Goal: Entertainment & Leisure: Consume media (video, audio)

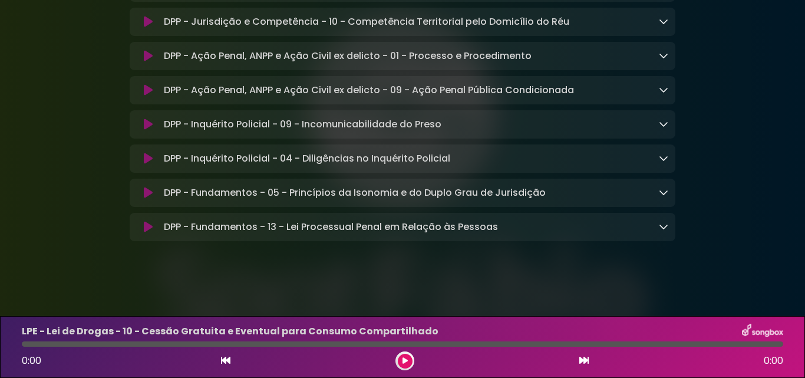
scroll to position [1363, 0]
click at [583, 222] on div "DPP - Fundamentos - 13 - Lei Processual Penal em Relação às Pessoas Loading Tra…" at bounding box center [413, 227] width 509 height 14
click at [660, 222] on icon at bounding box center [663, 226] width 9 height 9
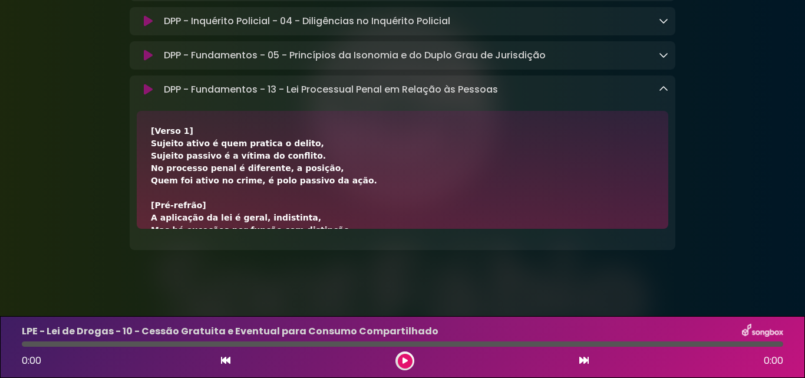
scroll to position [1450, 0]
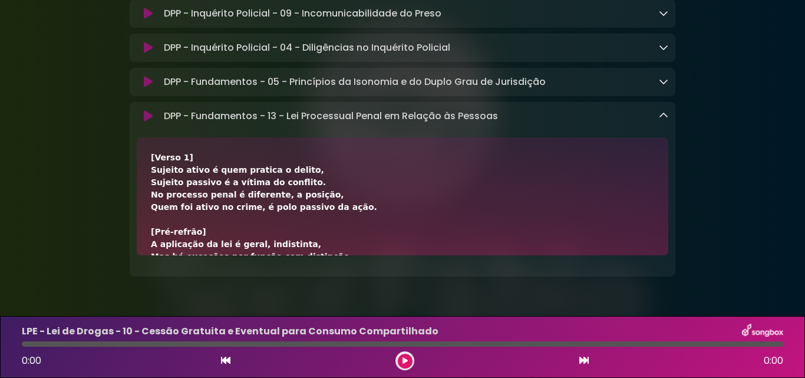
click at [150, 122] on icon at bounding box center [148, 116] width 9 height 12
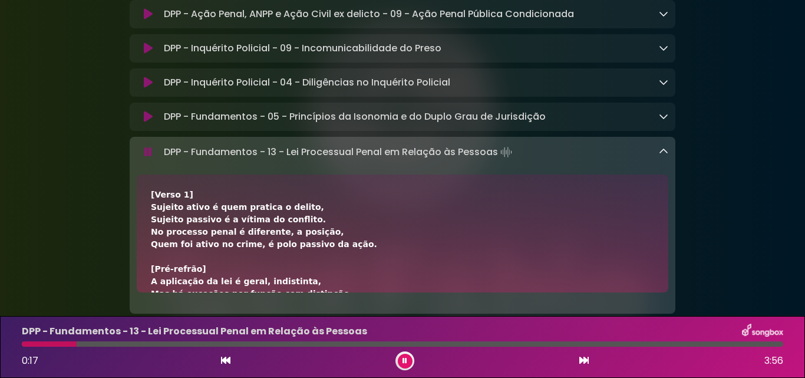
scroll to position [1511, 0]
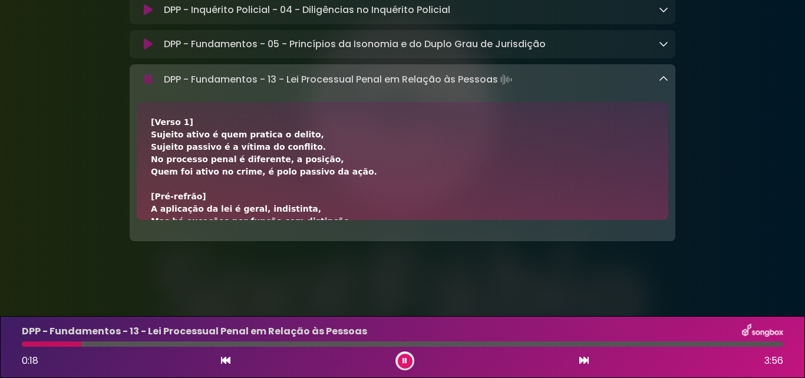
click at [122, 352] on div "0:18 3:56" at bounding box center [403, 360] width 776 height 19
click at [123, 345] on div at bounding box center [403, 343] width 762 height 5
click at [94, 344] on div at bounding box center [73, 343] width 103 height 5
click at [104, 346] on div at bounding box center [403, 343] width 762 height 5
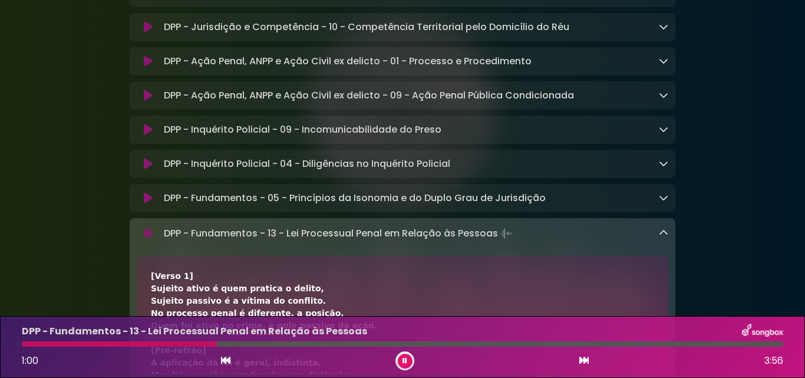
click at [403, 361] on icon at bounding box center [405, 360] width 5 height 7
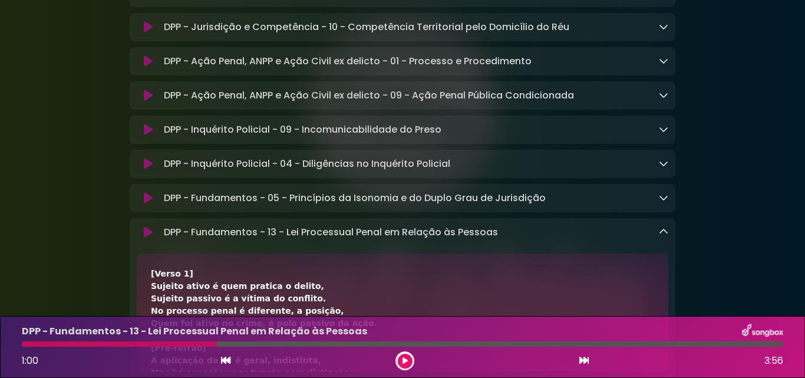
click at [659, 236] on icon at bounding box center [663, 231] width 9 height 9
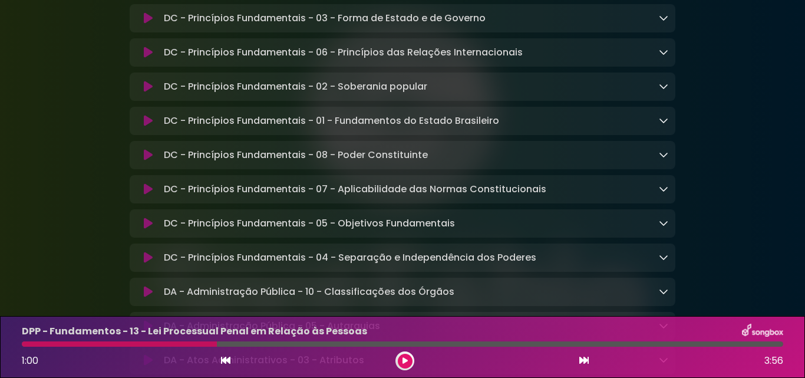
scroll to position [509, 0]
